Goal: Information Seeking & Learning: Learn about a topic

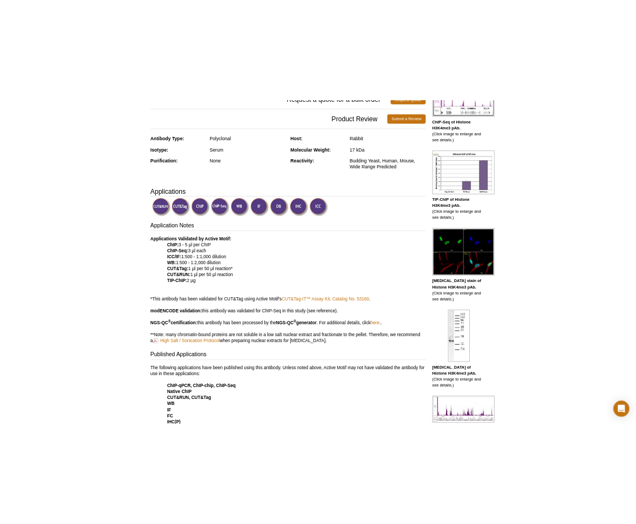
scroll to position [176, 0]
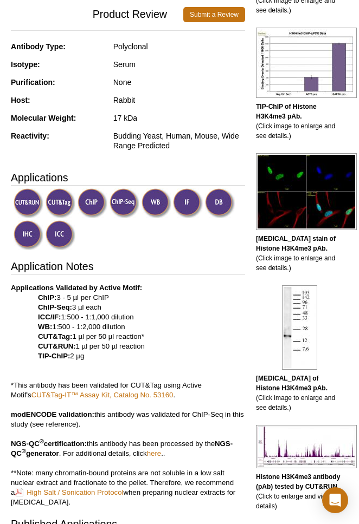
select select "[GEOGRAPHIC_DATA]"
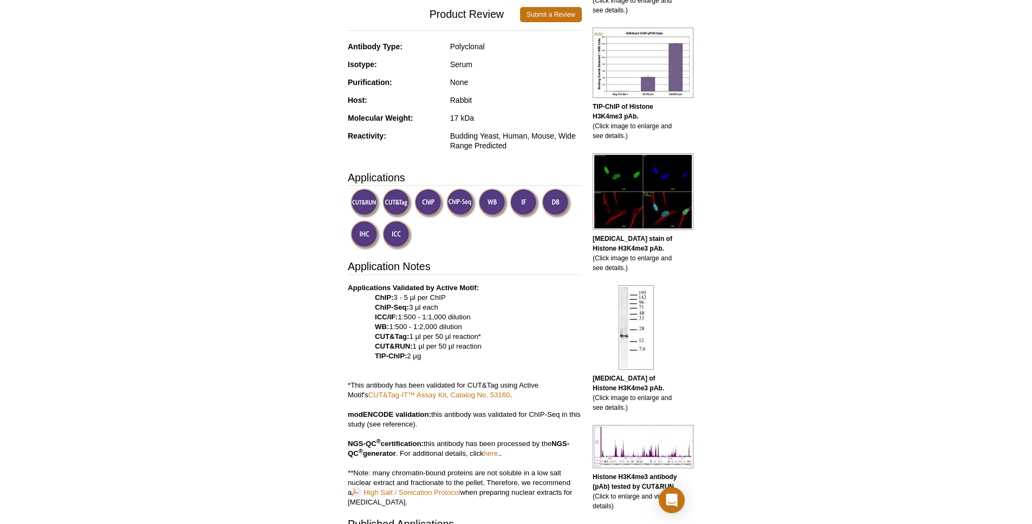
scroll to position [192, 0]
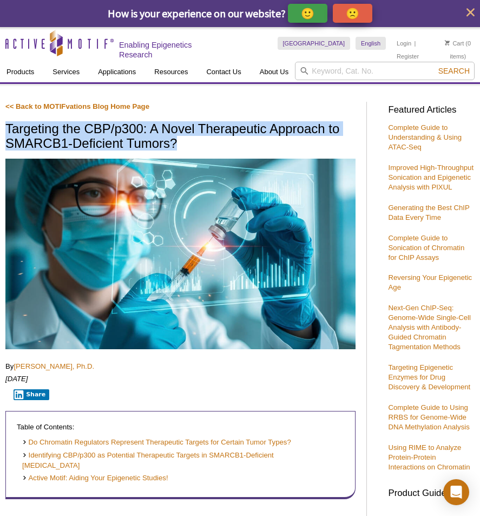
drag, startPoint x: 186, startPoint y: 138, endPoint x: -10, endPoint y: 126, distance: 196.5
copy h1 "Targeting the CBP/p300: A Novel Therapeutic Approach to SMARCB1-Deficient Tumor…"
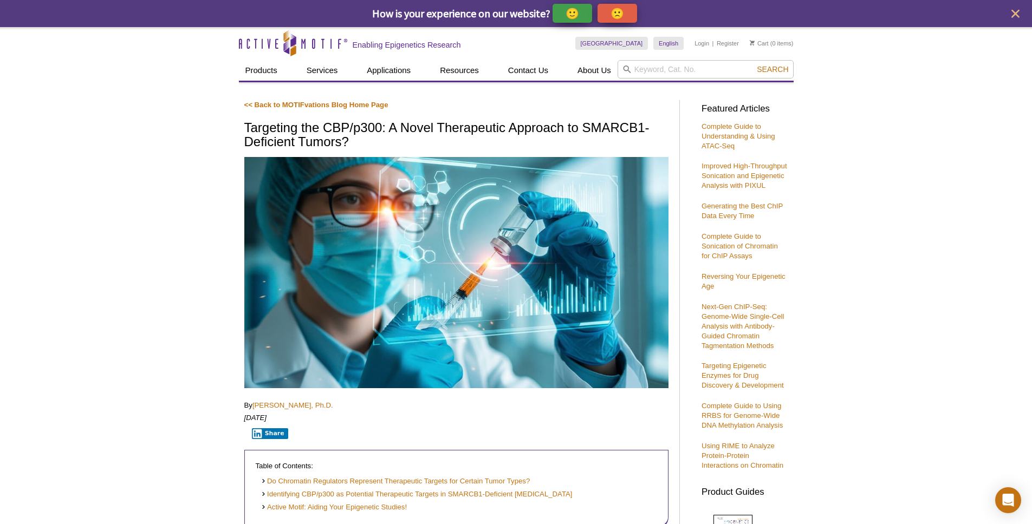
drag, startPoint x: 118, startPoint y: 101, endPoint x: 294, endPoint y: 92, distance: 175.8
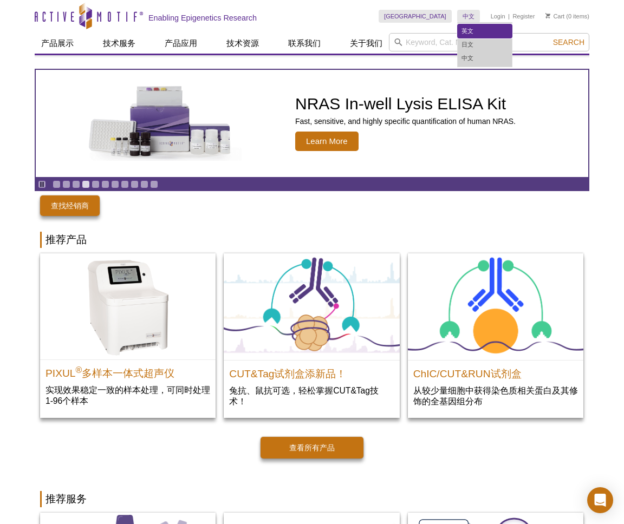
click at [469, 32] on link "英文" at bounding box center [485, 31] width 54 height 14
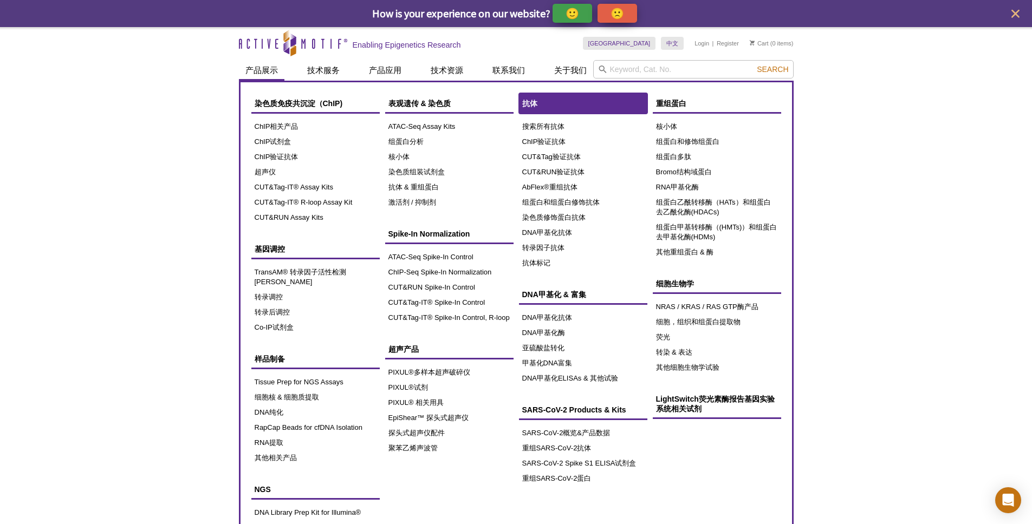
click at [559, 109] on link "抗体" at bounding box center [583, 103] width 128 height 21
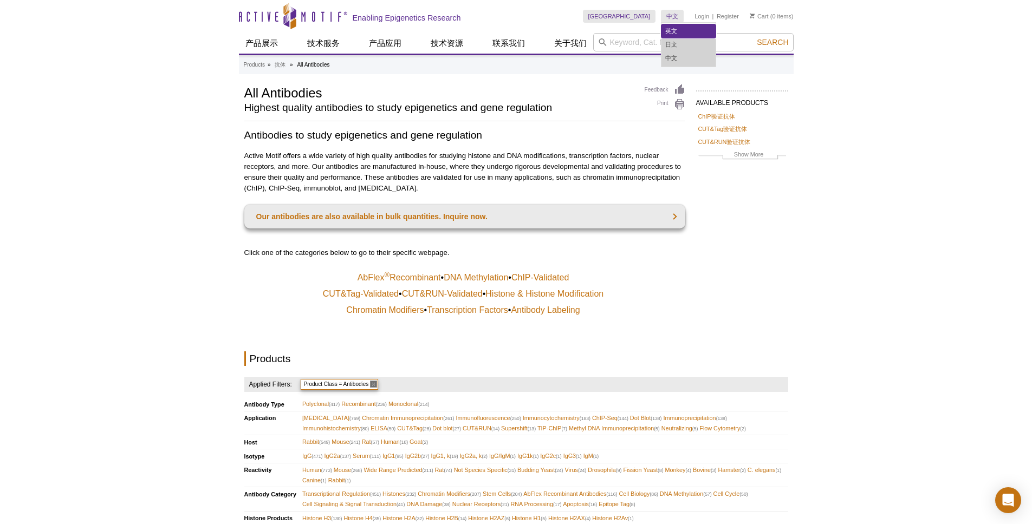
click at [676, 25] on link "英文" at bounding box center [688, 31] width 54 height 14
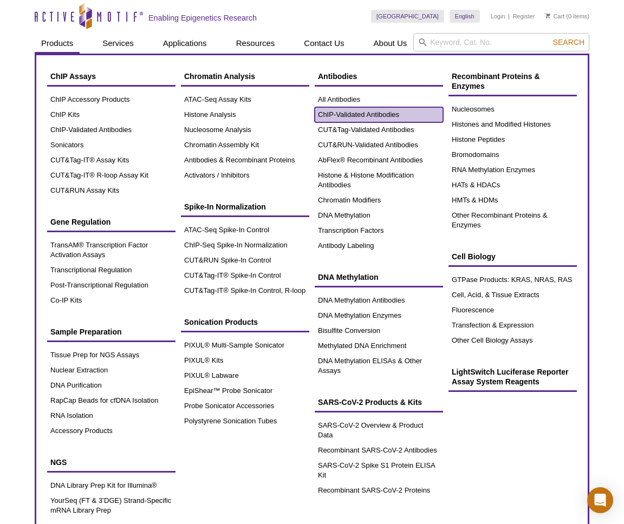
click at [365, 114] on link "ChIP-Validated Antibodies" at bounding box center [379, 114] width 128 height 15
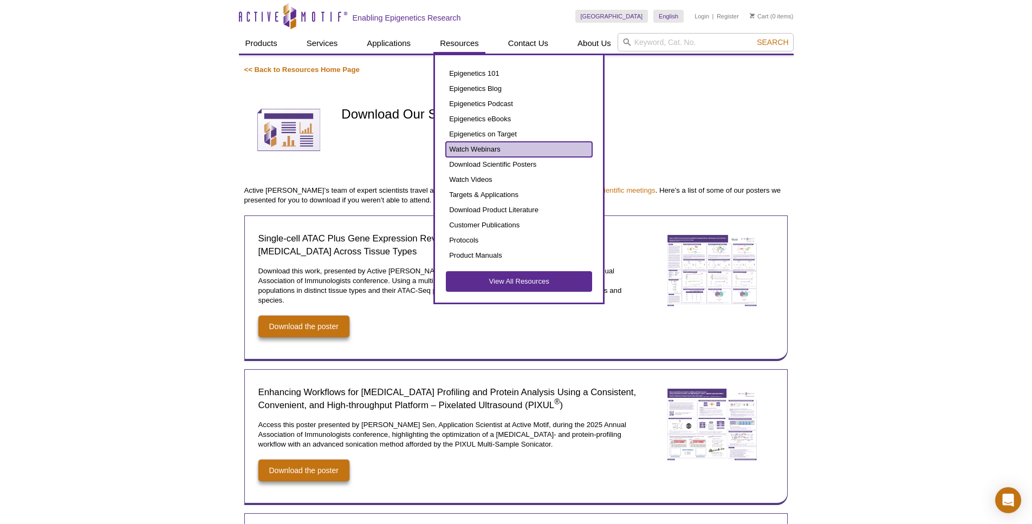
click at [495, 143] on link "Watch Webinars" at bounding box center [519, 149] width 146 height 15
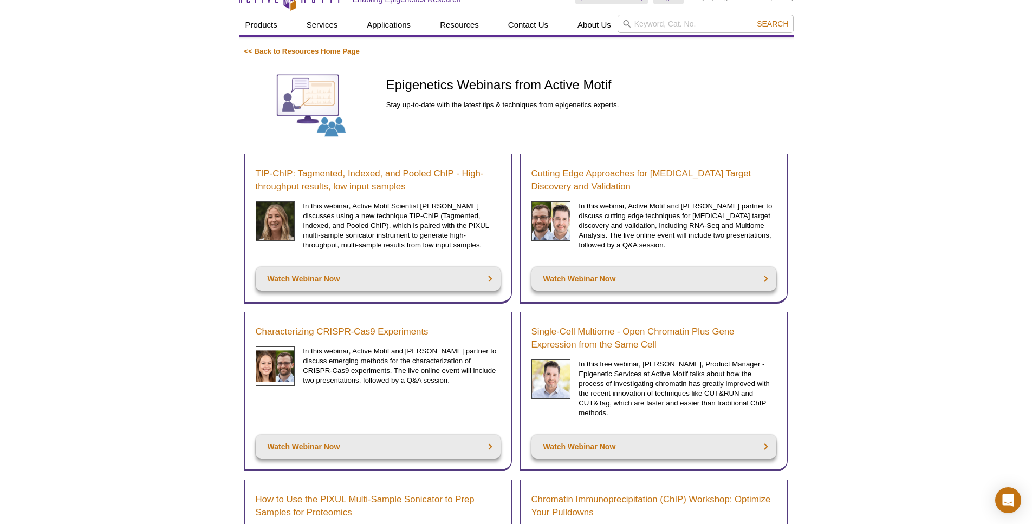
drag, startPoint x: 1035, startPoint y: 51, endPoint x: 1035, endPoint y: 56, distance: 5.4
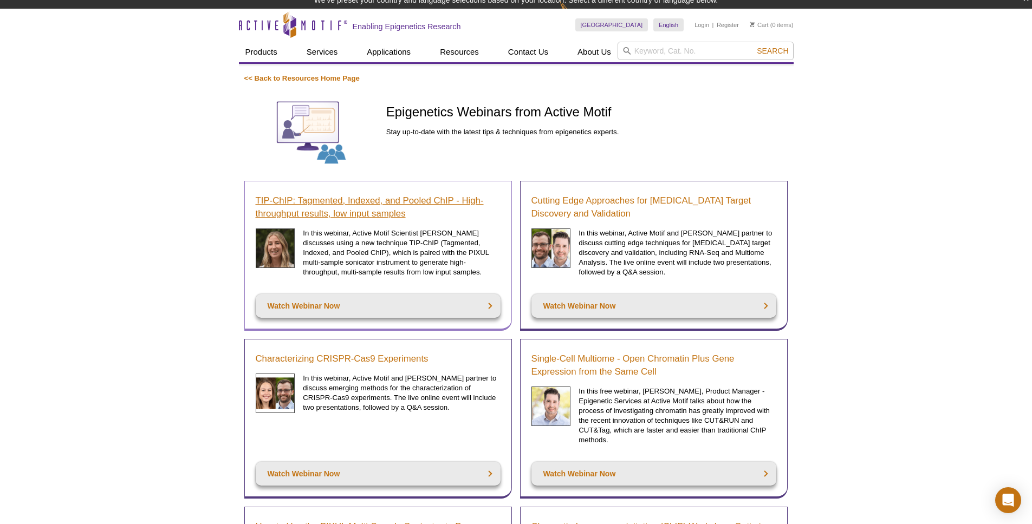
scroll to position [62, 0]
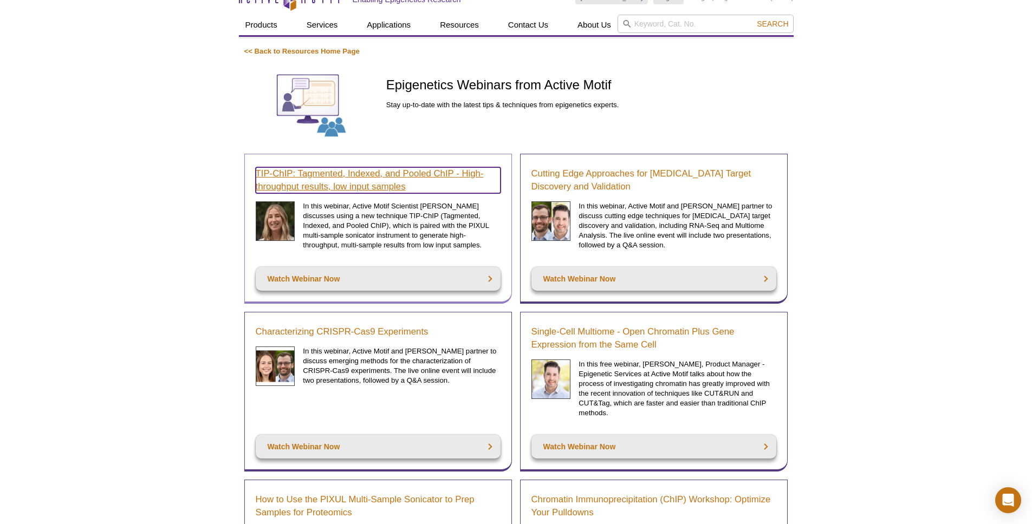
click at [342, 174] on link "TIP-ChIP: Tagmented, Indexed, and Pooled ChIP - High-throughput results, low in…" at bounding box center [378, 180] width 245 height 26
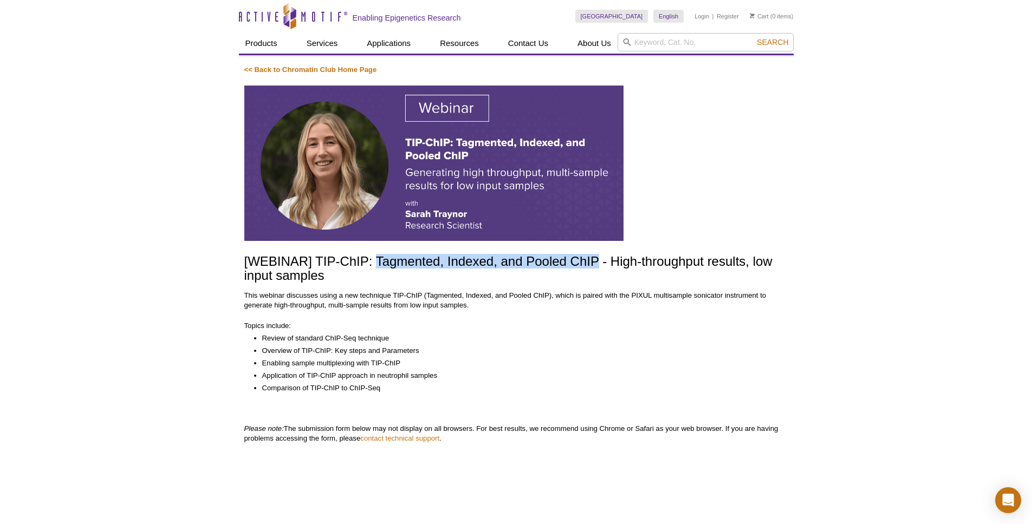
drag, startPoint x: 599, startPoint y: 261, endPoint x: 378, endPoint y: 257, distance: 220.5
click at [378, 257] on h1 "[WEBINAR] TIP-ChIP: Tagmented, Indexed, and Pooled ChIP - High-throughput resul…" at bounding box center [516, 270] width 544 height 30
copy h1 "Tagmented, Indexed, and Pooled ChIP"
click at [453, 354] on li "Overview of TIP-ChIP: Key steps and Parameters" at bounding box center [519, 351] width 515 height 10
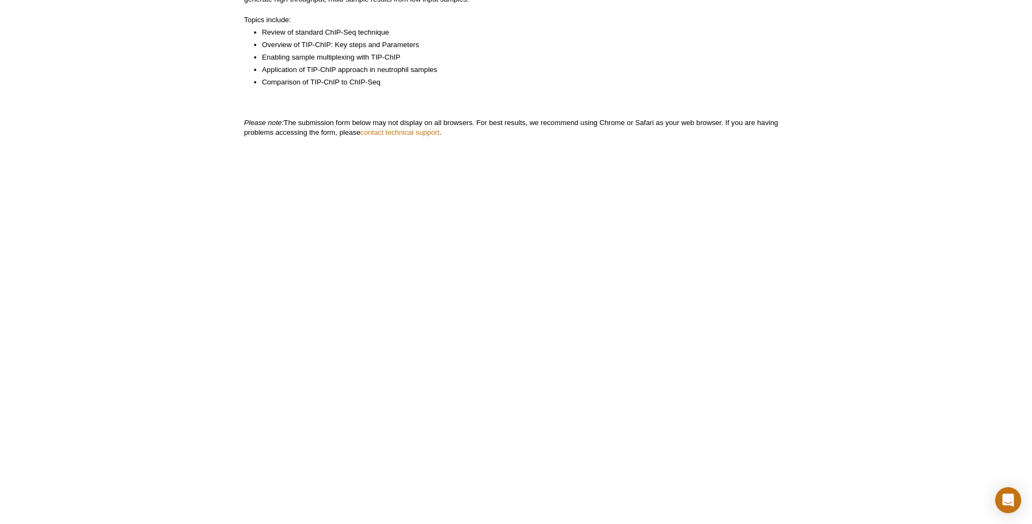
scroll to position [341, 0]
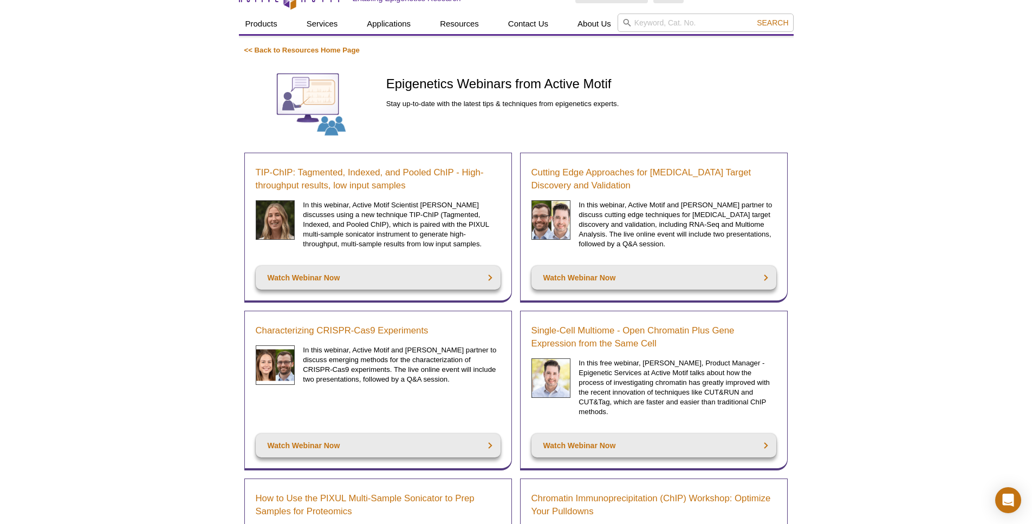
scroll to position [90, 0]
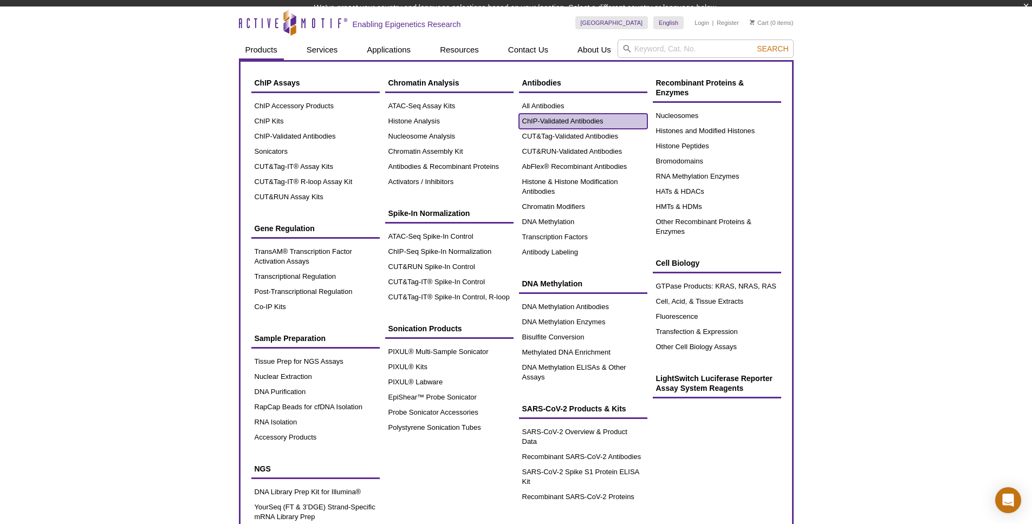
click at [566, 127] on ul "All Antibodies ChIP-Validated Antibodies CUT&Tag-Validated Antibodies CUT&RUN-V…" at bounding box center [583, 179] width 128 height 161
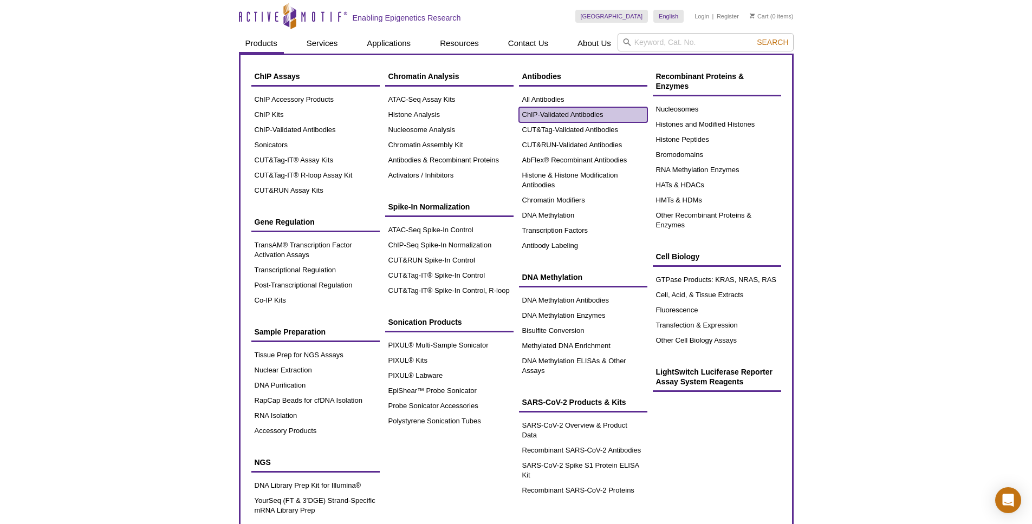
click at [569, 115] on link "ChIP-Validated Antibodies" at bounding box center [583, 114] width 128 height 15
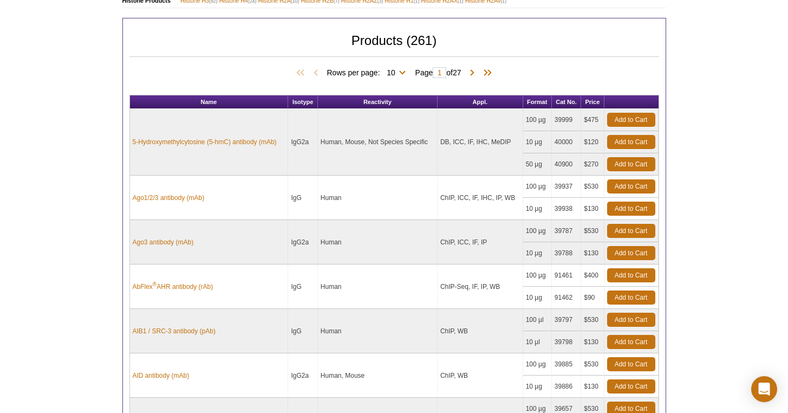
scroll to position [628, 0]
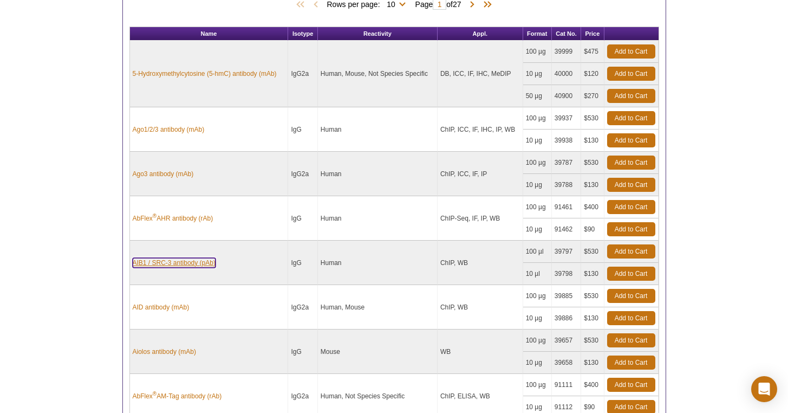
click at [182, 262] on link "AIB1 / SRC-3 antibody (pAb)" at bounding box center [174, 263] width 83 height 10
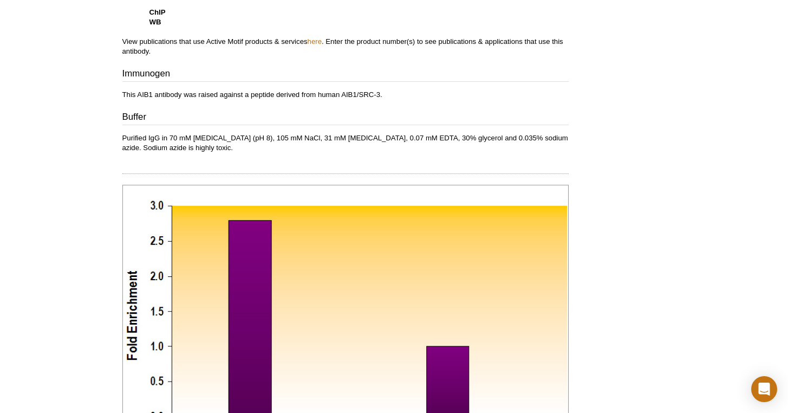
scroll to position [522, 0]
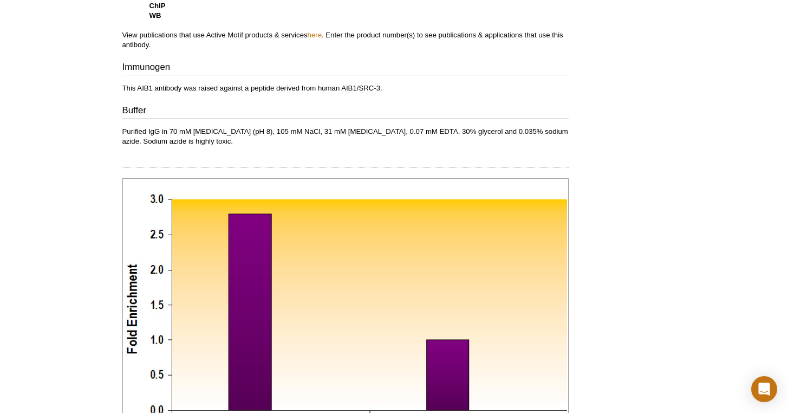
click at [788, 156] on html "Active Motif Logo Enabling Epigenetics Research 0 Search Skip to content Active…" at bounding box center [394, 263] width 788 height 1570
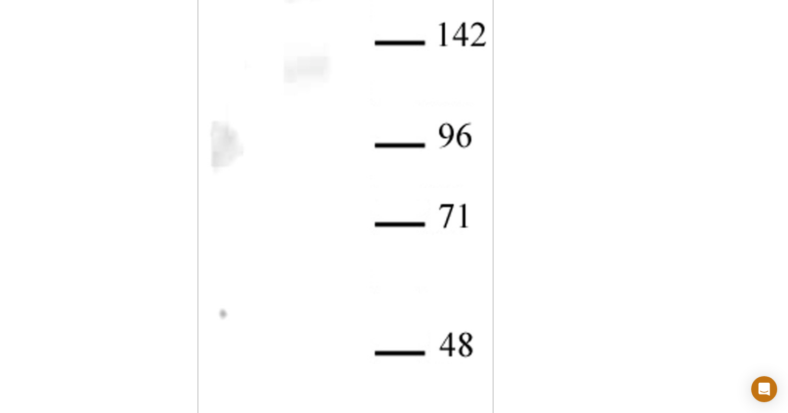
scroll to position [1980, 0]
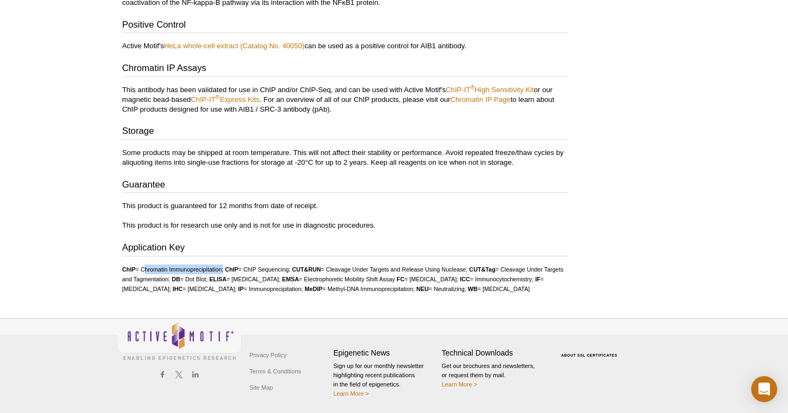
drag, startPoint x: 143, startPoint y: 257, endPoint x: 223, endPoint y: 259, distance: 80.2
click at [223, 266] on li "ChIP = Chromatin Immunoprecipitation;" at bounding box center [172, 269] width 101 height 7
copy li "Chromatin Immunoprecipitation"
